Goal: Task Accomplishment & Management: Use online tool/utility

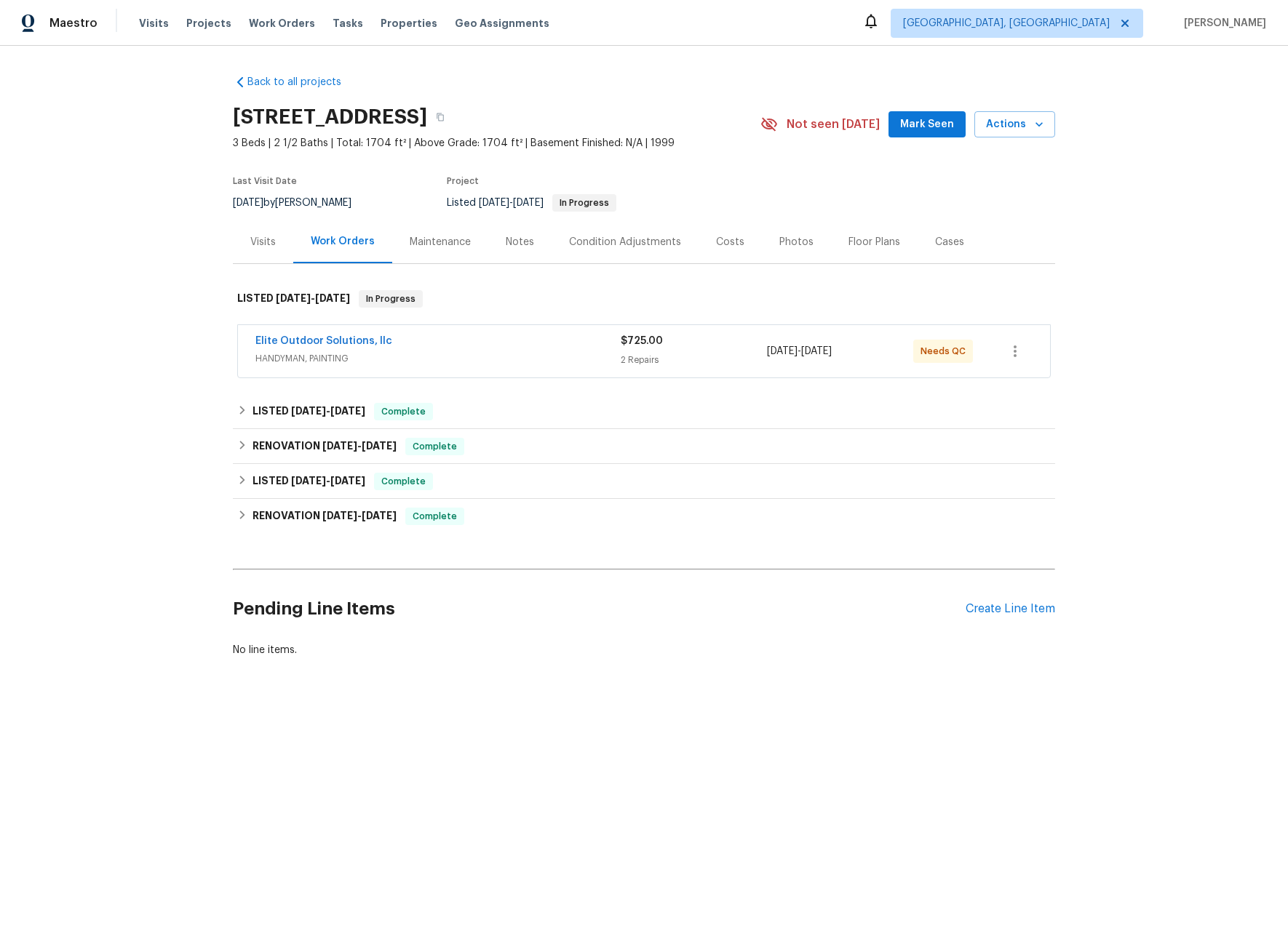
click at [265, 244] on div "Visits" at bounding box center [262, 242] width 25 height 15
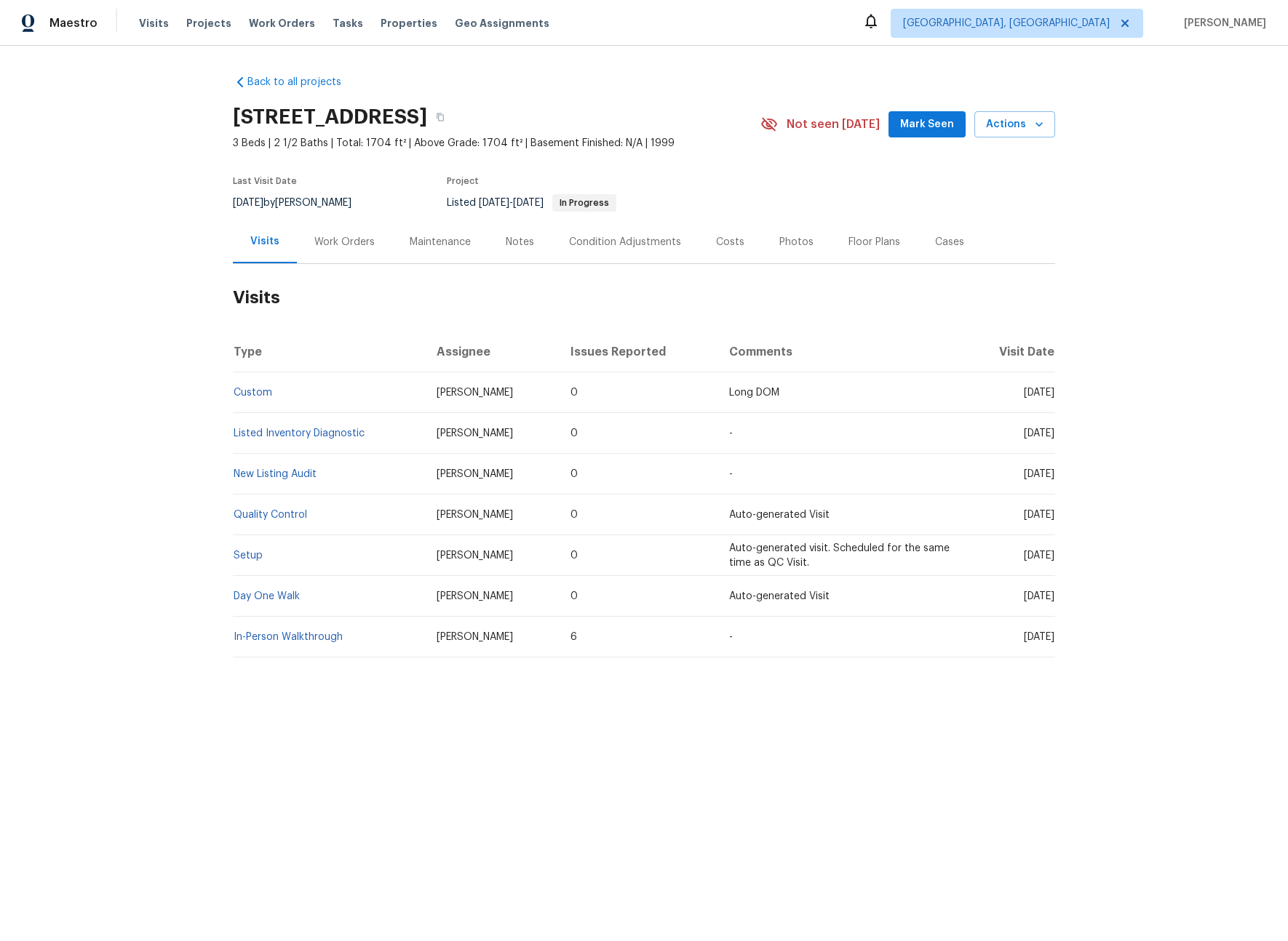
click at [349, 237] on div "Work Orders" at bounding box center [345, 242] width 60 height 15
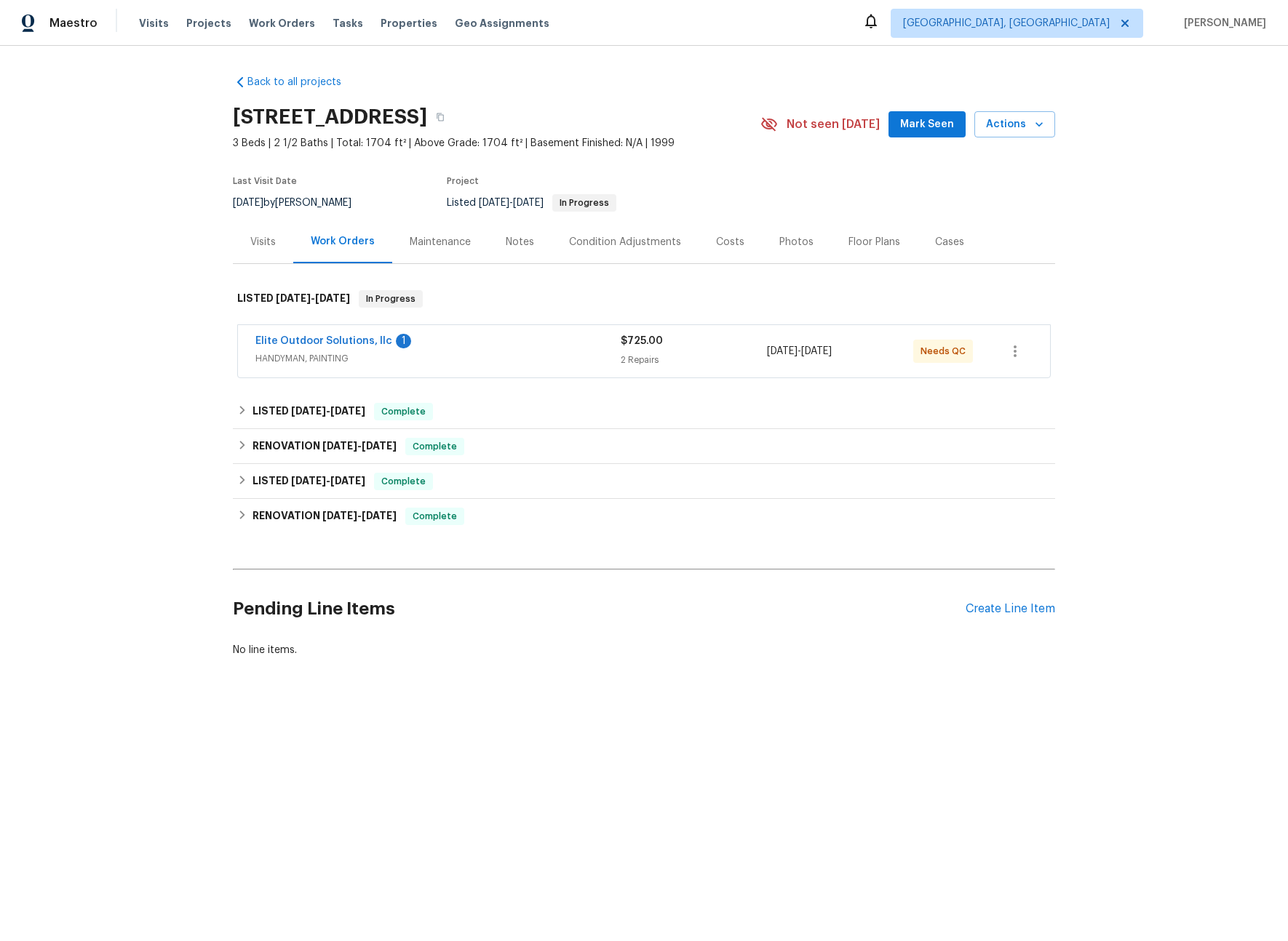
click at [490, 358] on span "HANDYMAN, PAINTING" at bounding box center [438, 358] width 365 height 15
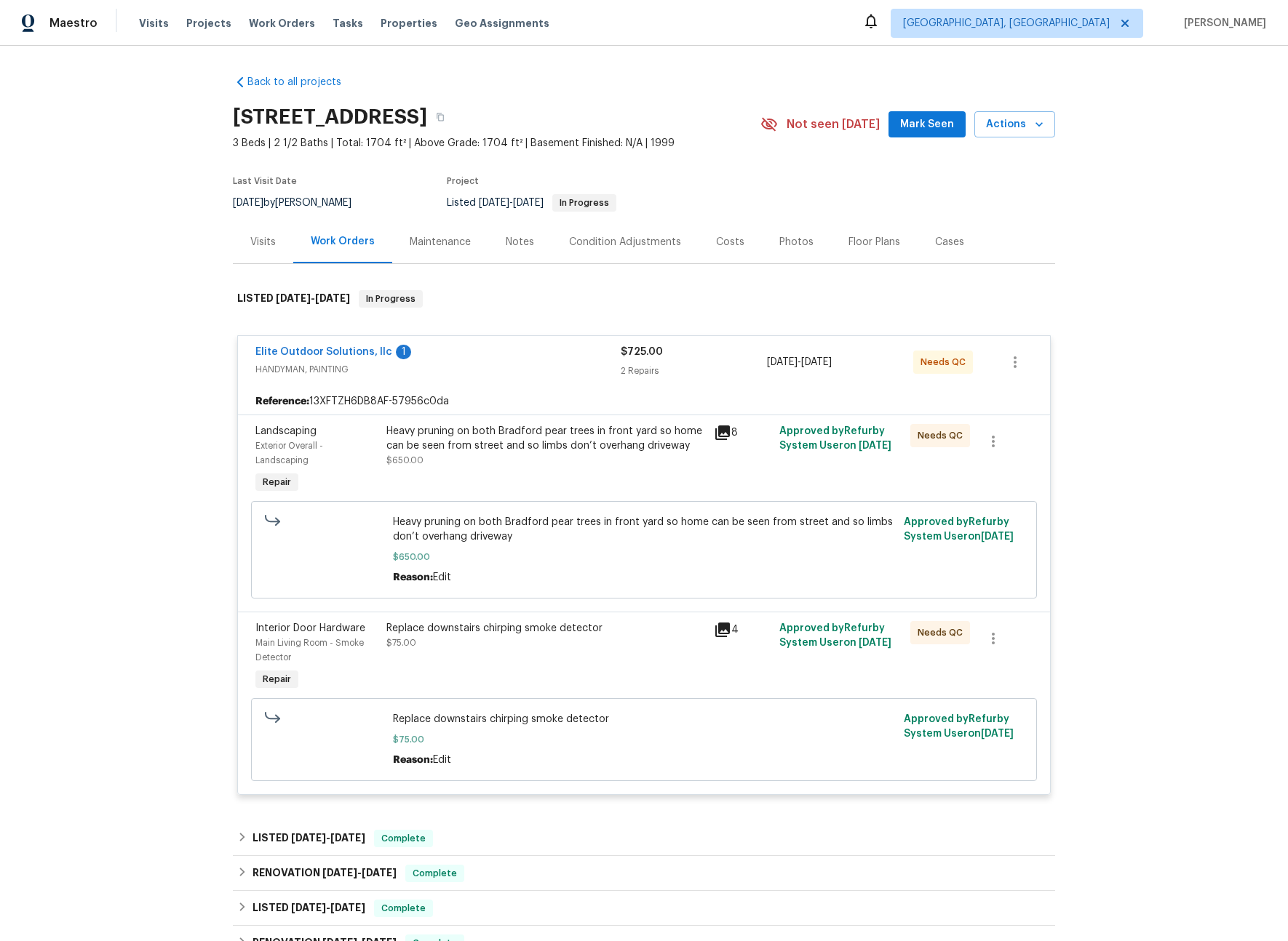
click at [278, 120] on h2 "1184 Lempster Dr NW, Concord, NC 28027" at bounding box center [329, 116] width 195 height 15
drag, startPoint x: 431, startPoint y: 119, endPoint x: 227, endPoint y: 121, distance: 204.0
click at [232, 121] on h2 "1184 Lempster Dr NW, Concord, NC 28027" at bounding box center [329, 116] width 195 height 15
copy h2 "1184 Lempster Dr NW"
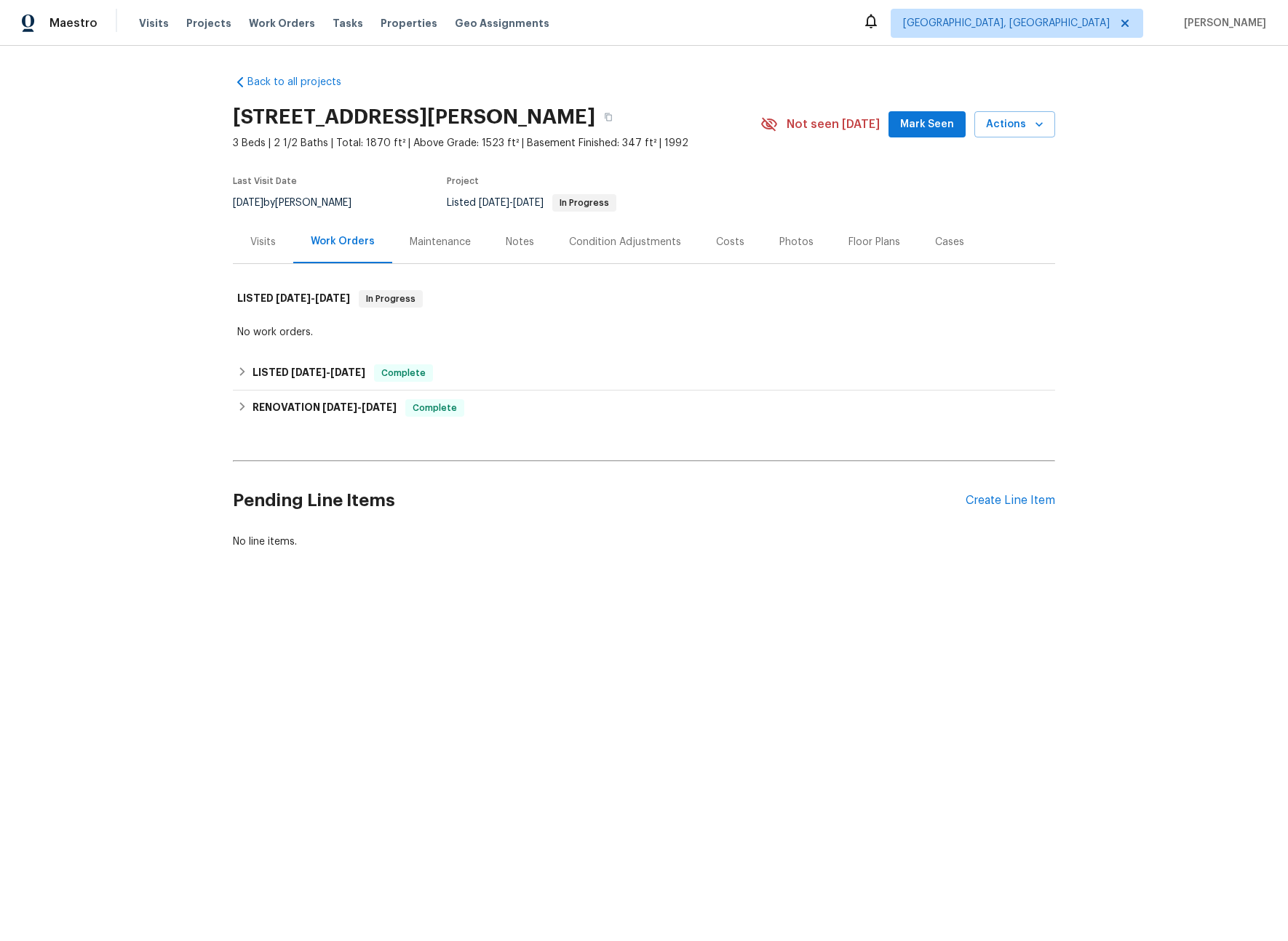
click at [935, 241] on div "Cases" at bounding box center [949, 242] width 29 height 15
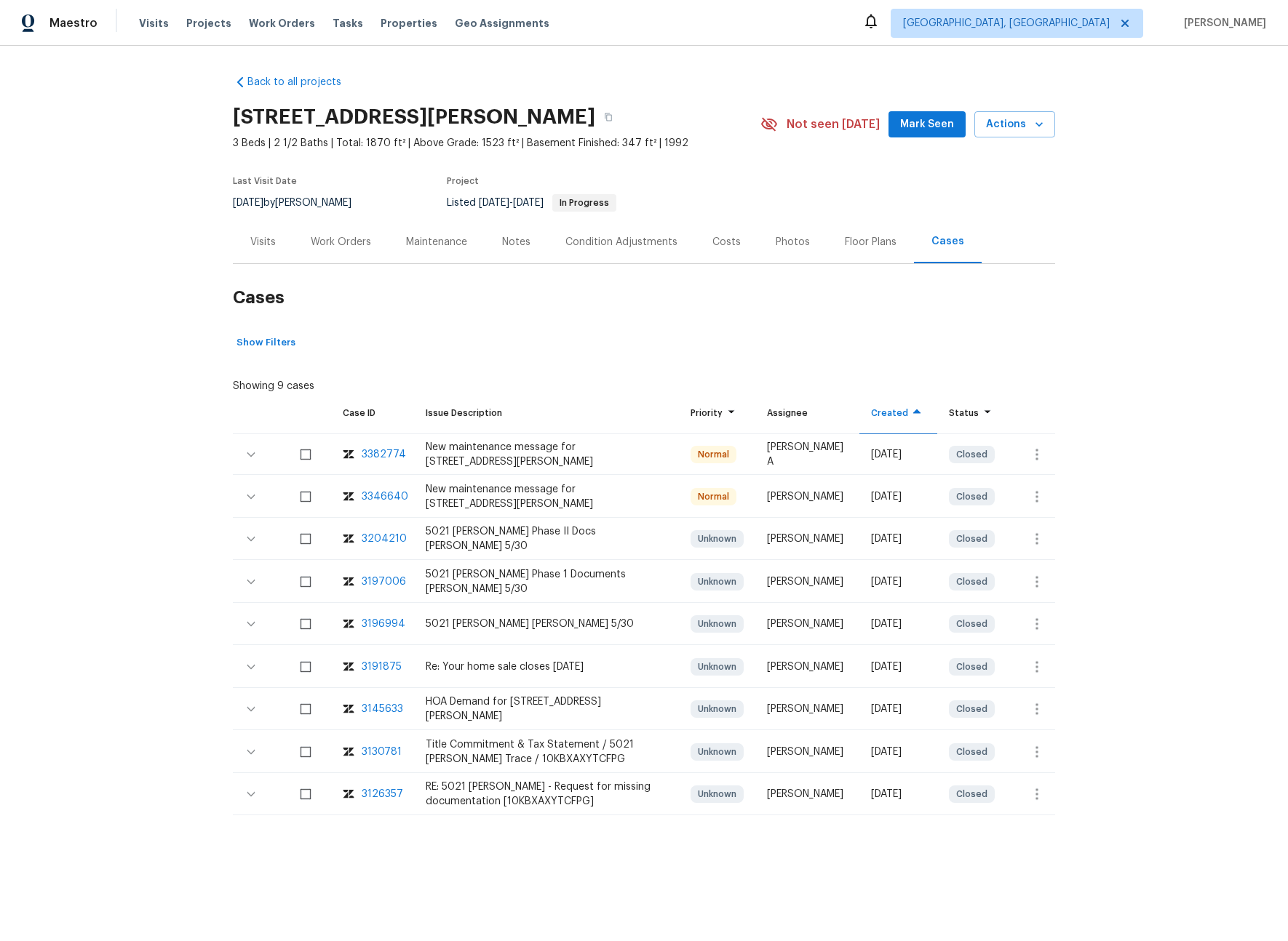
click at [250, 241] on div "Visits" at bounding box center [262, 242] width 25 height 15
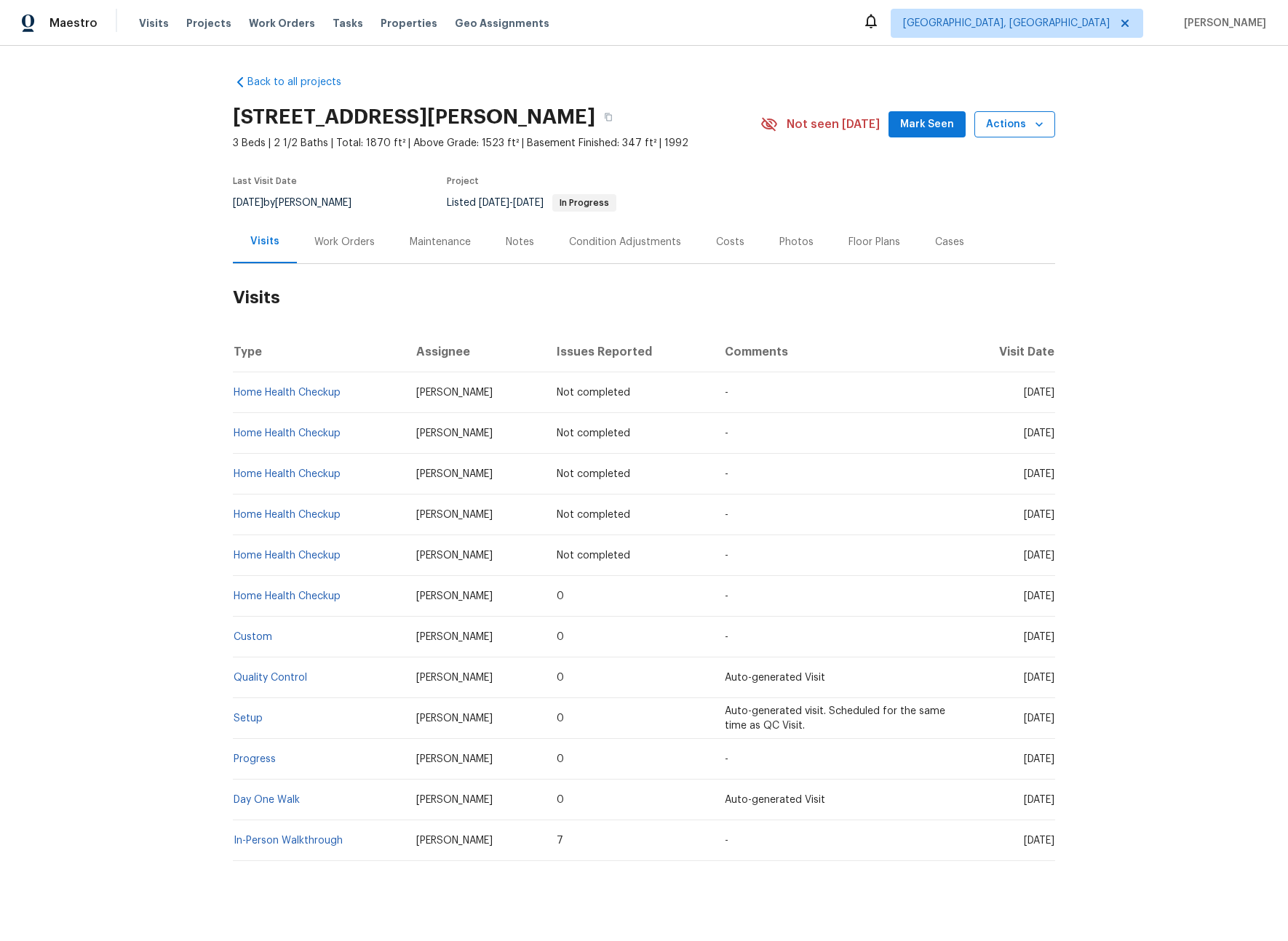
click at [997, 129] on span "Actions" at bounding box center [1014, 124] width 57 height 18
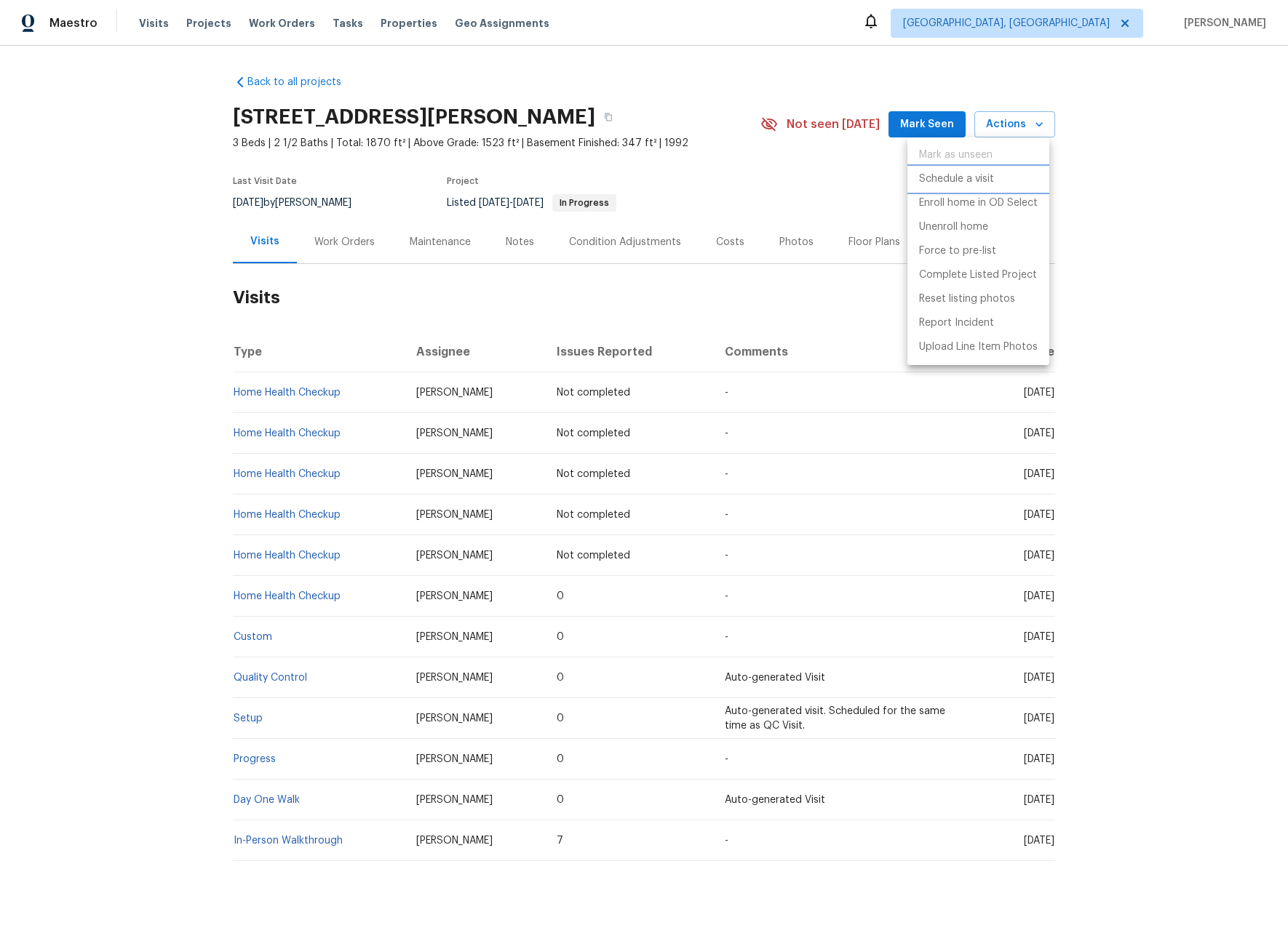
click at [932, 187] on li "Schedule a visit" at bounding box center [978, 179] width 141 height 24
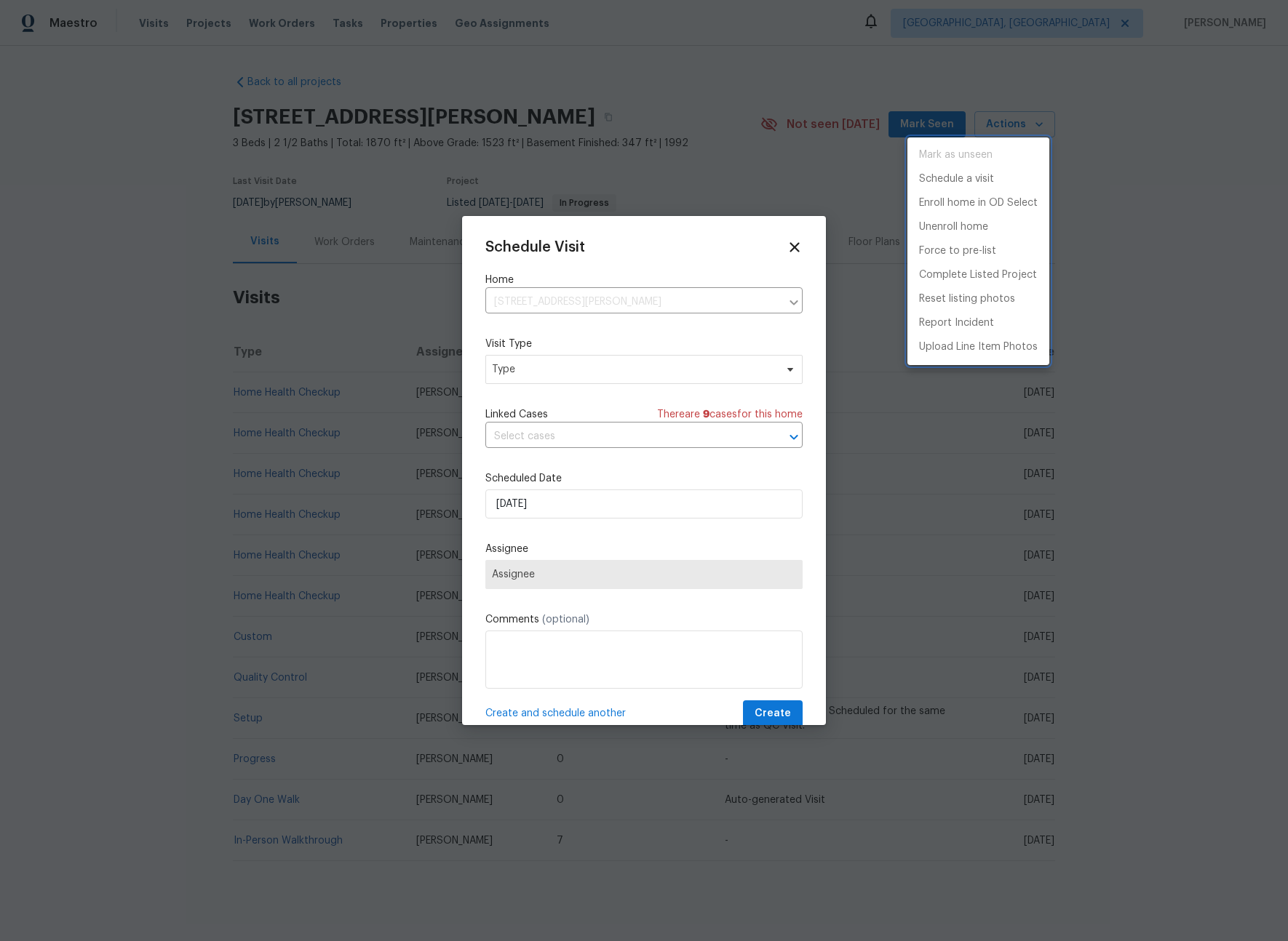
click at [560, 370] on div at bounding box center [644, 470] width 1288 height 941
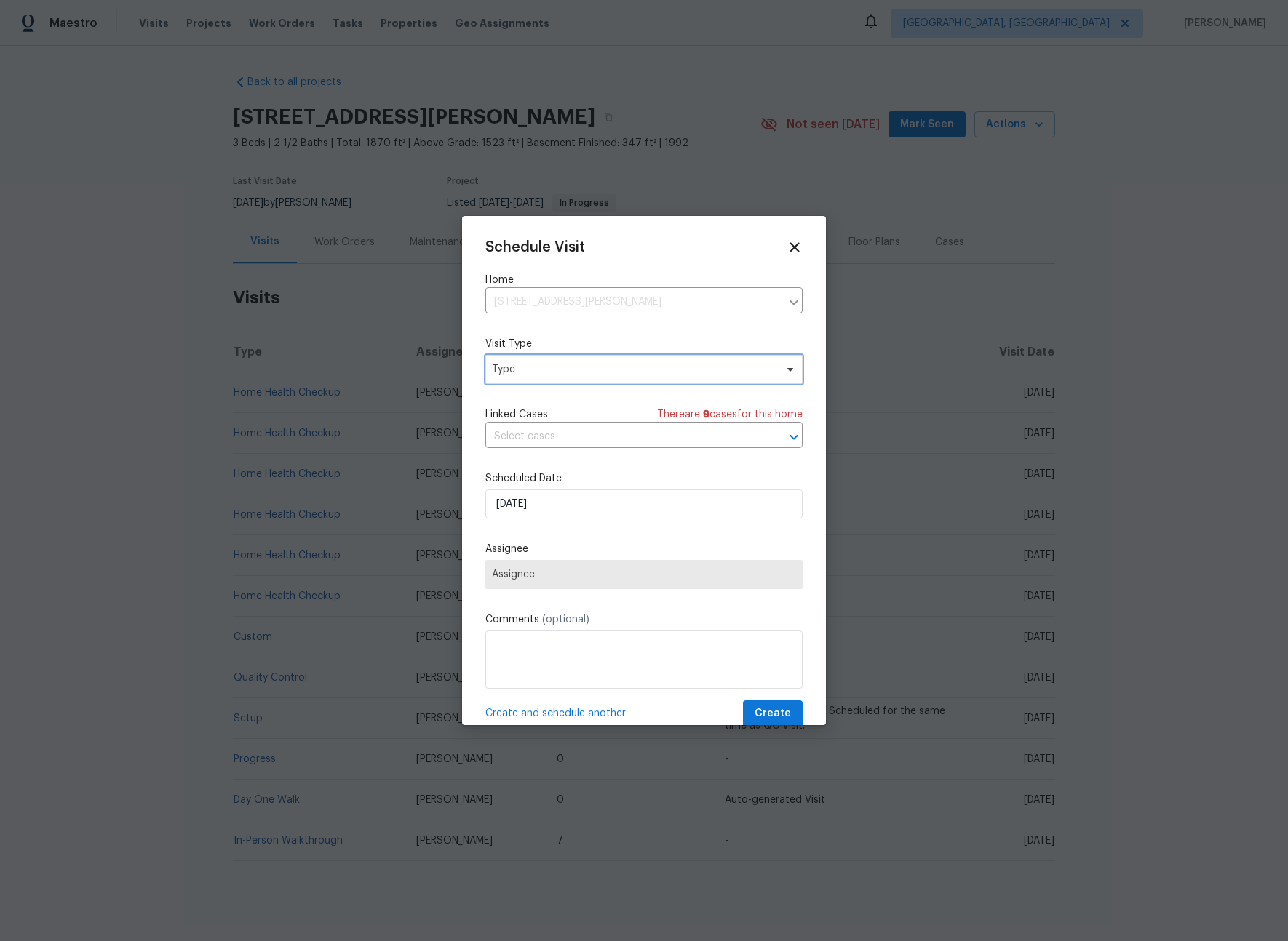
click at [560, 374] on span "Type" at bounding box center [633, 369] width 283 height 15
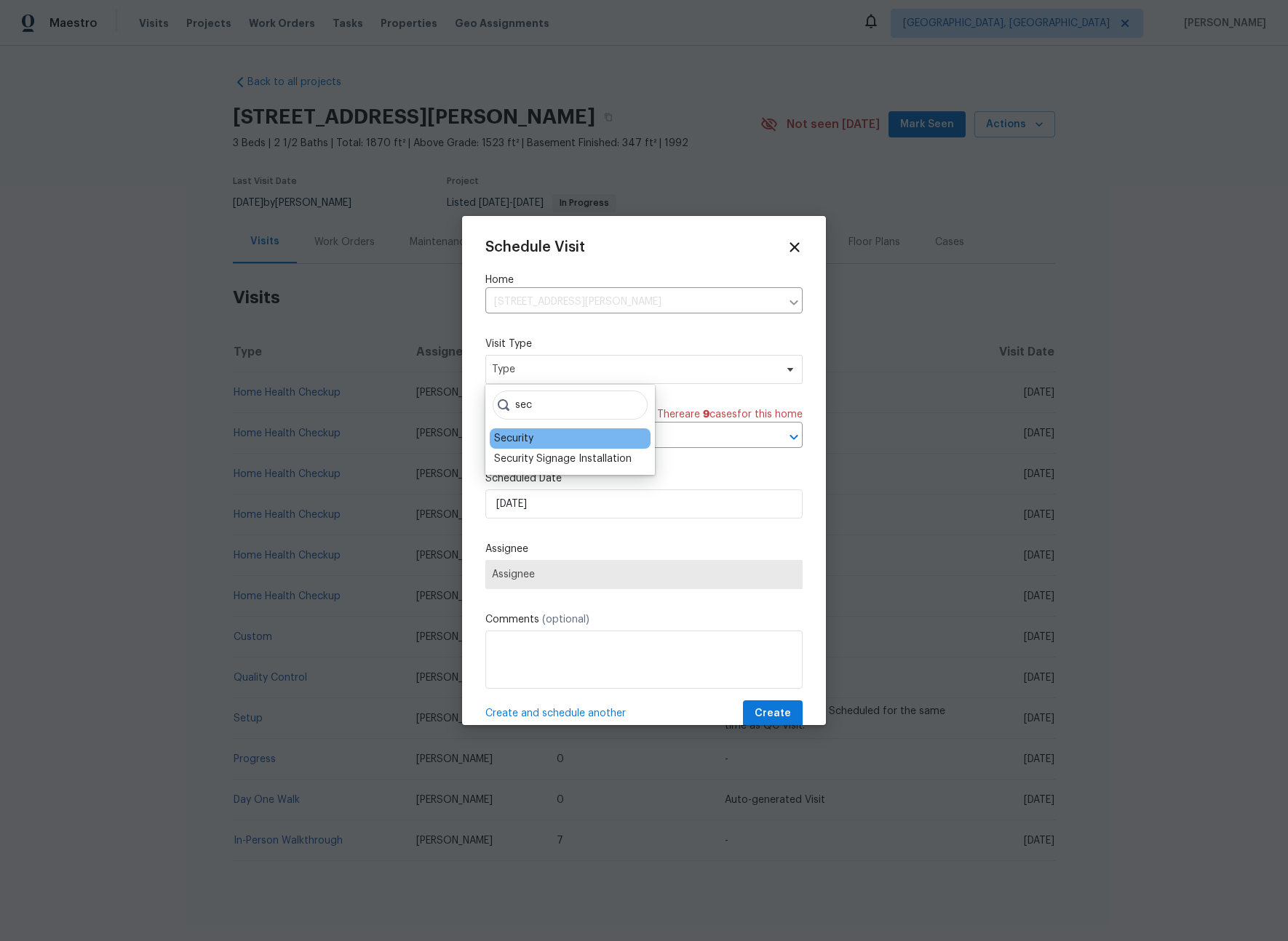
type input "sec"
click at [525, 434] on div "Security" at bounding box center [513, 438] width 40 height 15
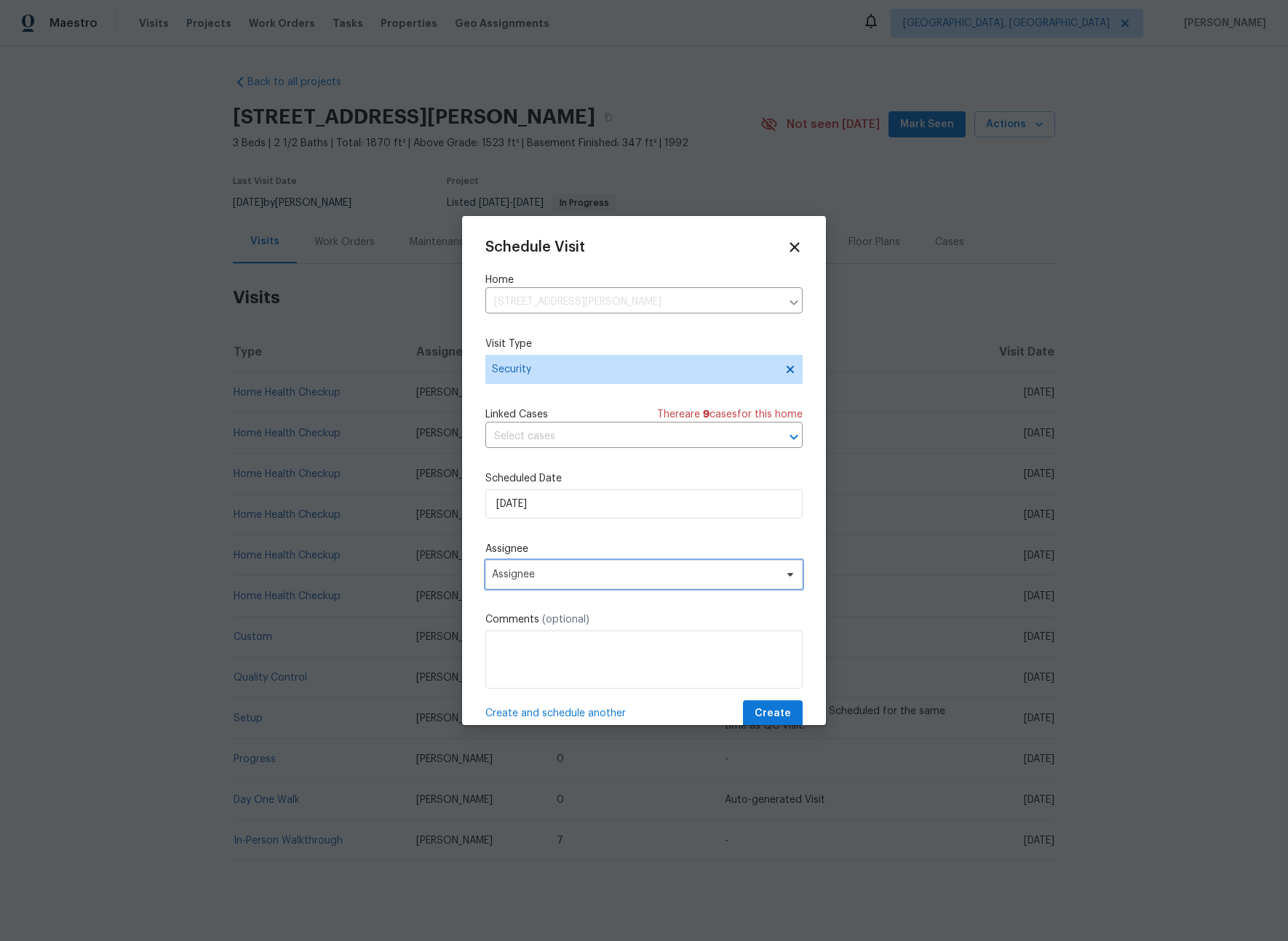
click at [560, 578] on span "Assignee" at bounding box center [634, 574] width 285 height 12
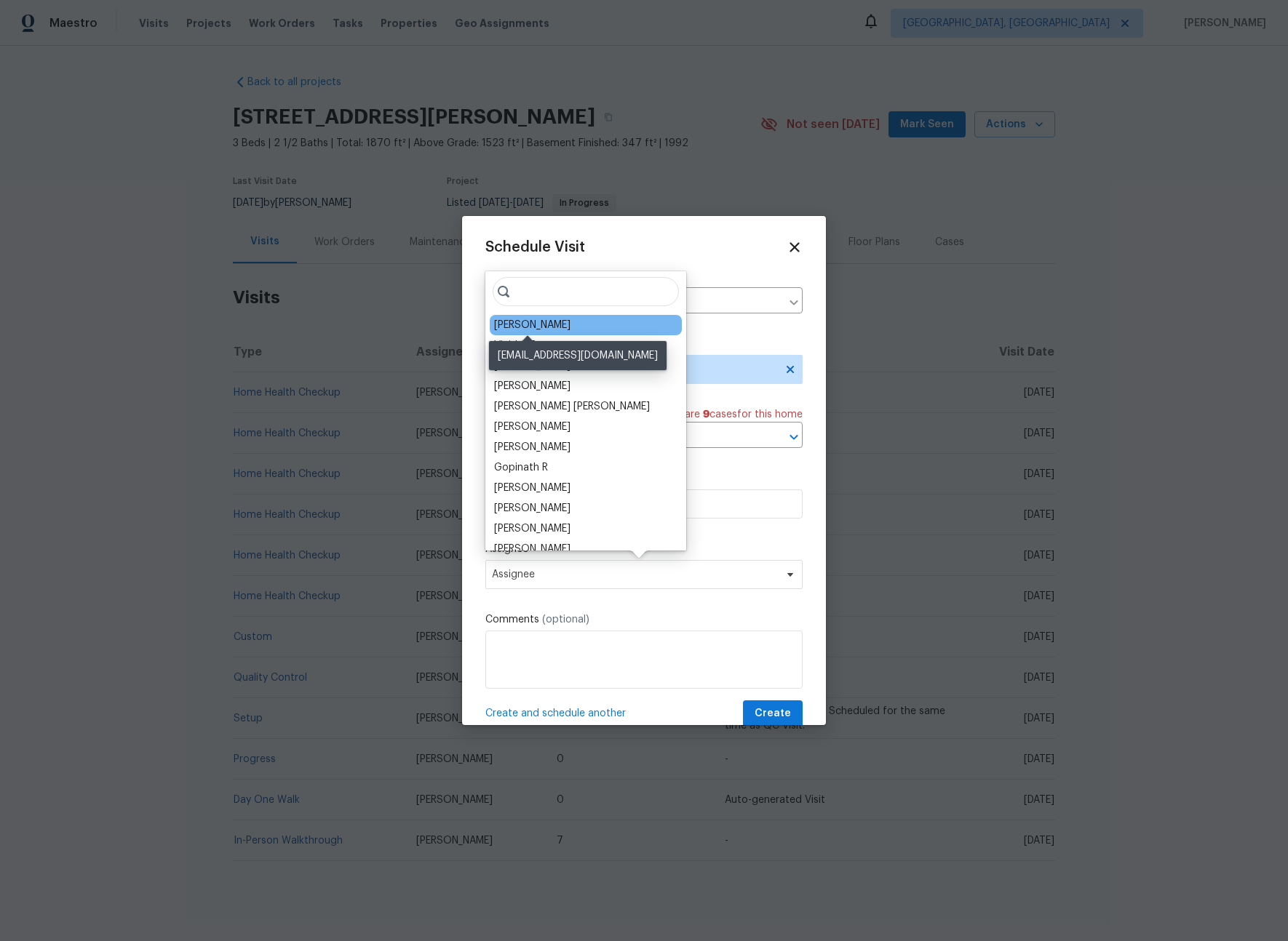
click at [537, 324] on div "[PERSON_NAME]" at bounding box center [532, 324] width 77 height 15
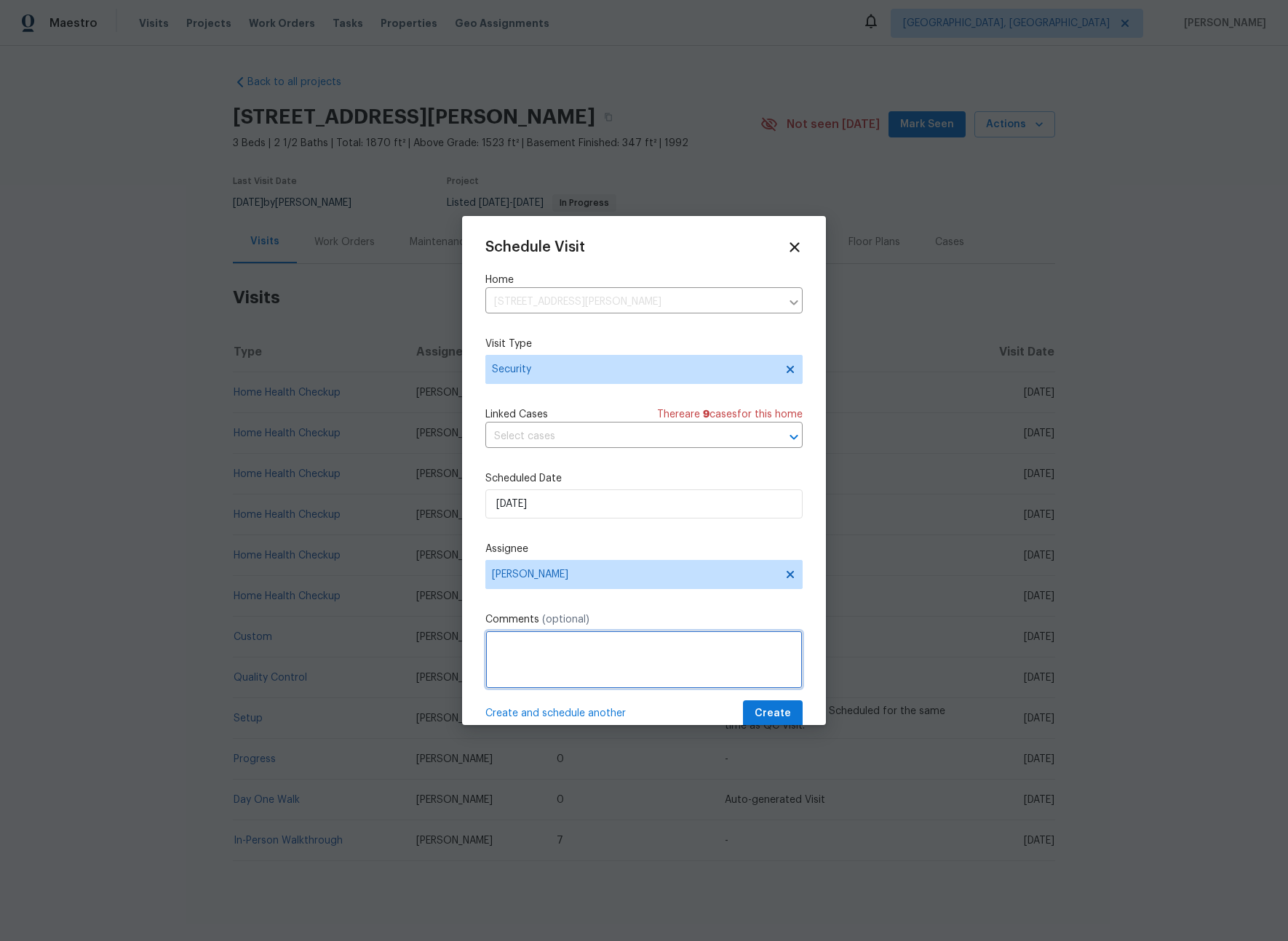
click at [555, 674] on textarea at bounding box center [644, 659] width 318 height 58
type textarea "l"
type textarea "-"
paste textarea "Rental Scammer has obtained the LB code. Please visit and change the code asap.…"
type textarea "Rental Scammer has obtained the LB code. Please visit and change the code asap.…"
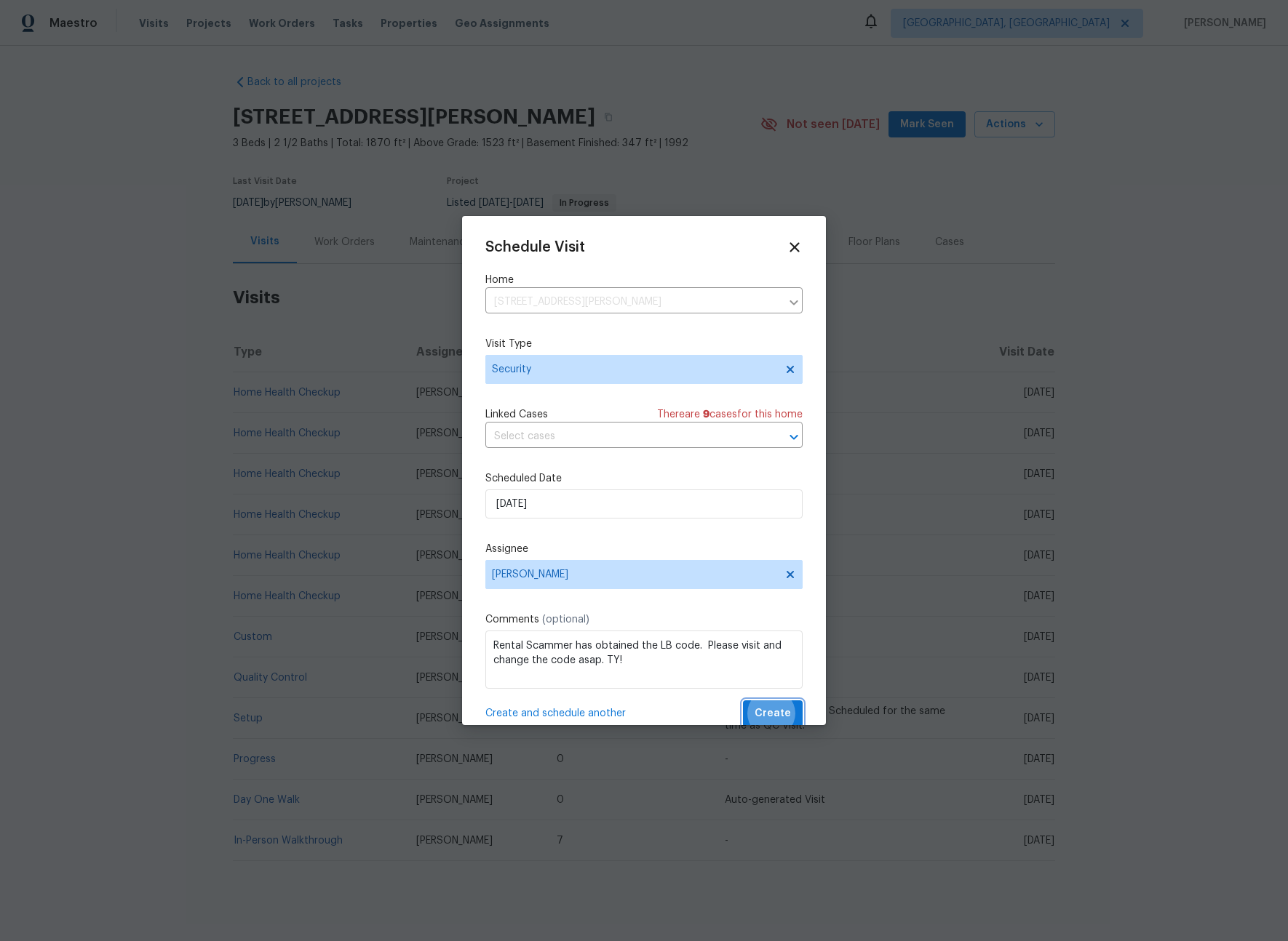
scroll to position [3, 0]
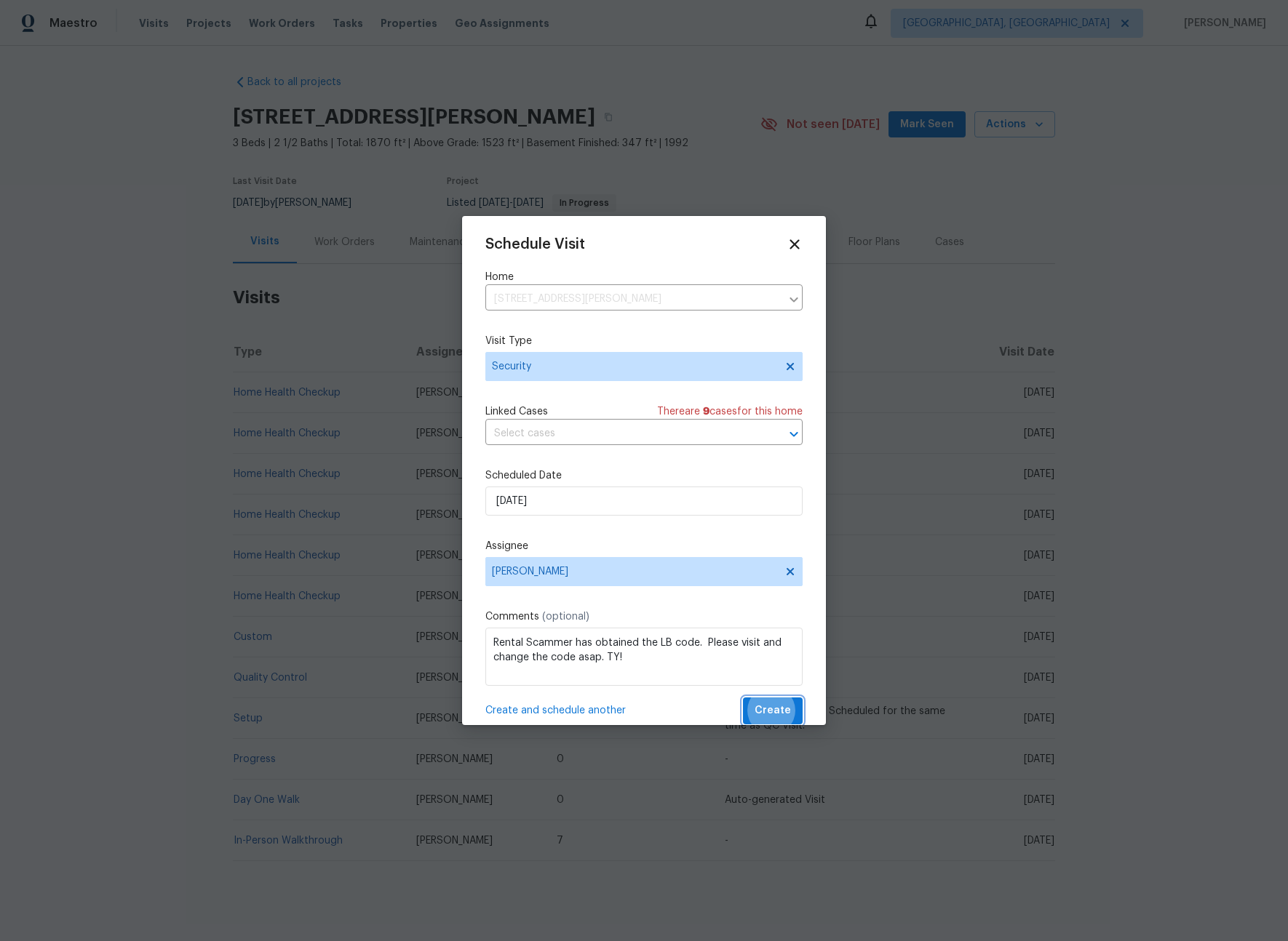
click at [743, 697] on button "Create" at bounding box center [773, 711] width 60 height 27
